Goal: Task Accomplishment & Management: Complete application form

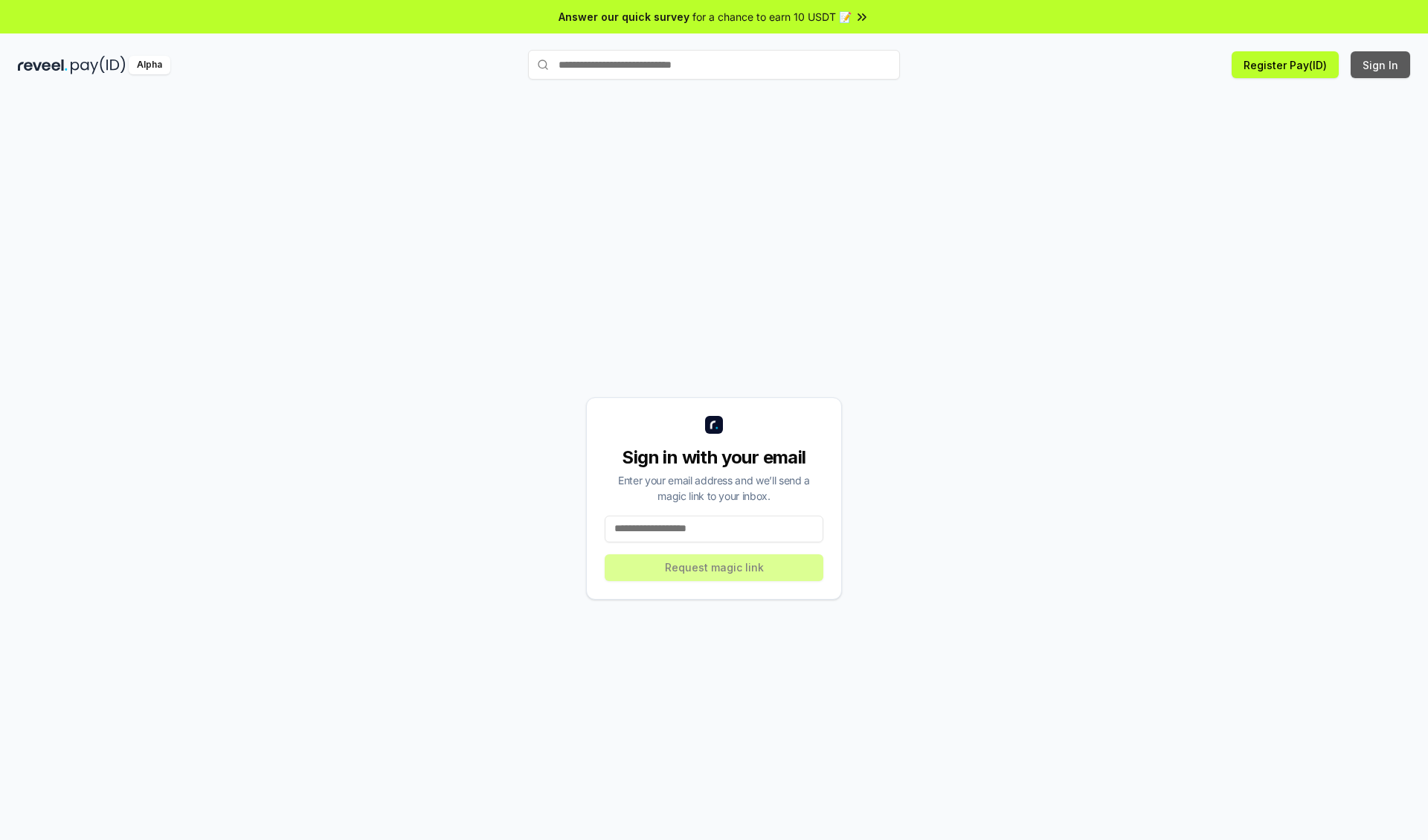
click at [1382, 65] on button "Sign In" at bounding box center [1380, 65] width 60 height 27
type input "**********"
click at [714, 567] on button "Request magic link" at bounding box center [714, 568] width 219 height 27
